Goal: Transaction & Acquisition: Purchase product/service

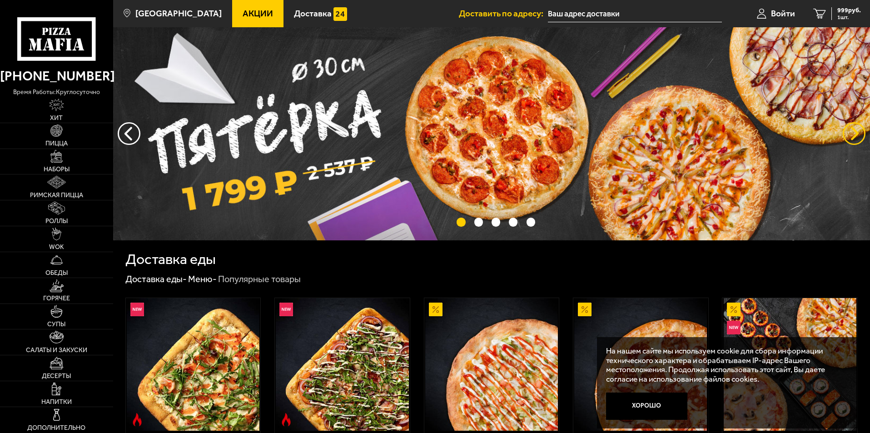
click at [863, 136] on button "предыдущий" at bounding box center [854, 133] width 23 height 23
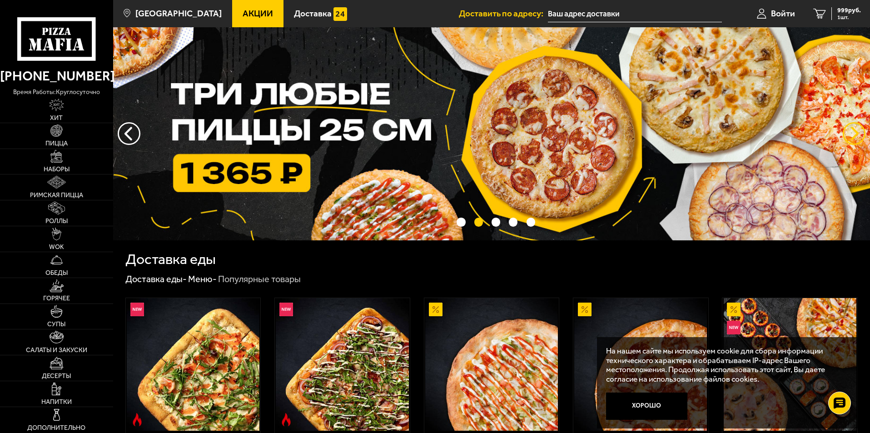
click at [863, 136] on button "предыдущий" at bounding box center [854, 133] width 23 height 23
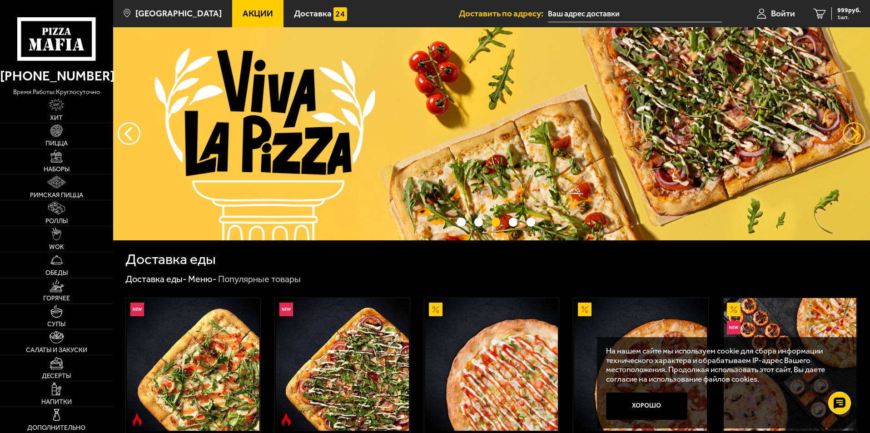
click at [863, 136] on button "предыдущий" at bounding box center [854, 133] width 23 height 23
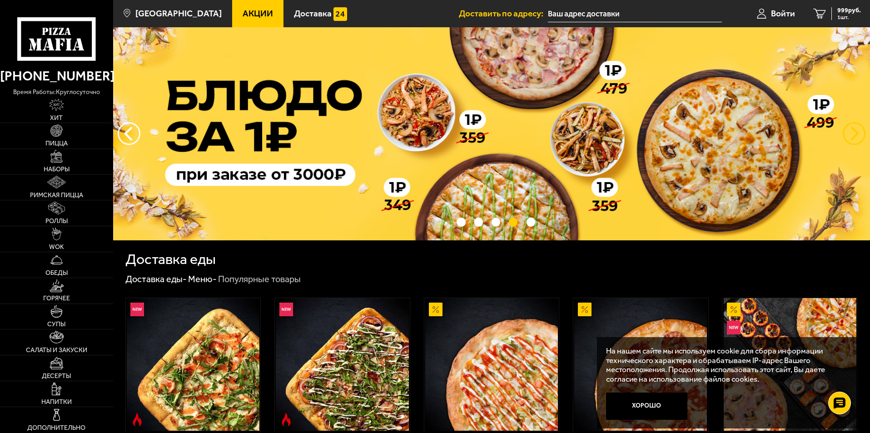
click at [863, 136] on button "предыдущий" at bounding box center [854, 133] width 23 height 23
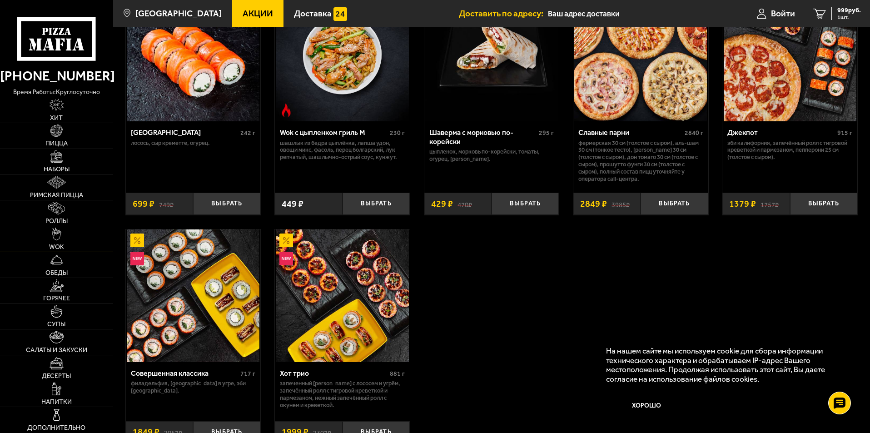
scroll to position [545, 0]
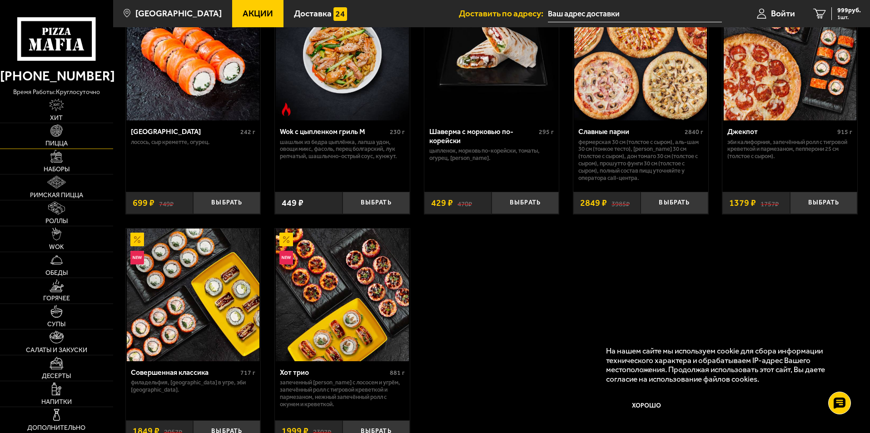
click at [48, 126] on link "Пицца" at bounding box center [56, 135] width 113 height 25
